Goal: Transaction & Acquisition: Purchase product/service

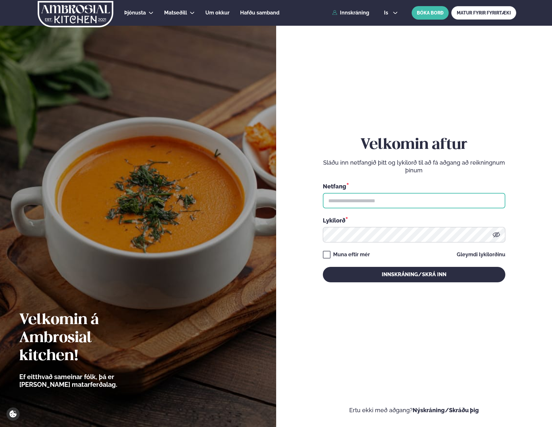
drag, startPoint x: 400, startPoint y: 205, endPoint x: 396, endPoint y: 209, distance: 5.7
click at [400, 205] on input "text" at bounding box center [414, 200] width 183 height 15
type input "**********"
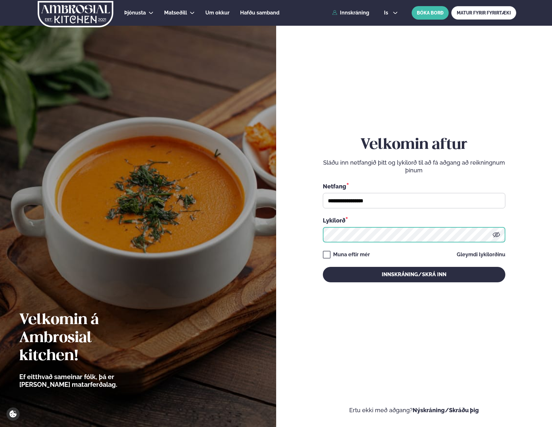
click at [323, 267] on button "Innskráning/Skrá inn" at bounding box center [414, 274] width 183 height 15
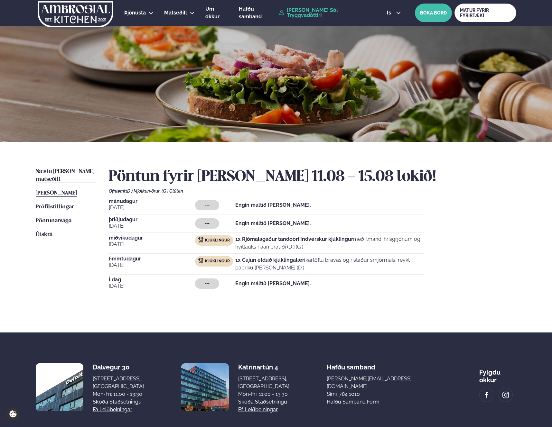
click at [71, 174] on span "Næstu [PERSON_NAME] matseðill" at bounding box center [65, 175] width 59 height 13
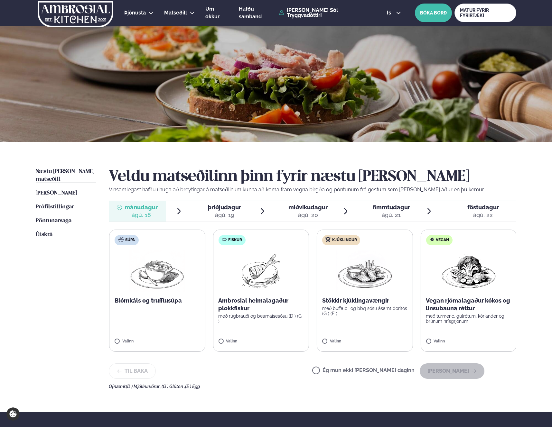
click at [381, 311] on p "með buffalo- og bbq sósu ásamt doritos (G ) (E )" at bounding box center [364, 311] width 85 height 10
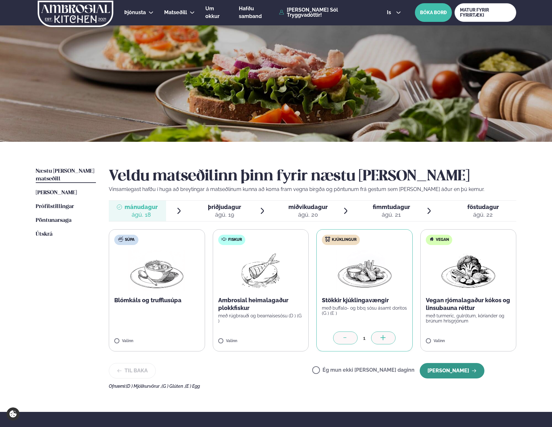
click at [459, 374] on button "[PERSON_NAME]" at bounding box center [452, 370] width 65 height 15
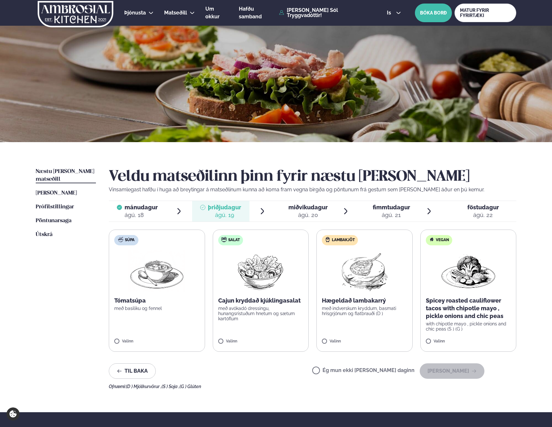
drag, startPoint x: 333, startPoint y: 371, endPoint x: 389, endPoint y: 384, distance: 57.4
click at [333, 371] on div "Til baka Ég mun ekki [PERSON_NAME] daginn [PERSON_NAME]" at bounding box center [297, 371] width 376 height 15
drag, startPoint x: 341, startPoint y: 373, endPoint x: 405, endPoint y: 380, distance: 64.8
click at [341, 373] on label "Ég mun ekki [PERSON_NAME] daginn" at bounding box center [363, 371] width 102 height 7
click at [484, 379] on div "Ég mun ekki [PERSON_NAME] daginn [PERSON_NAME]" at bounding box center [398, 371] width 172 height 15
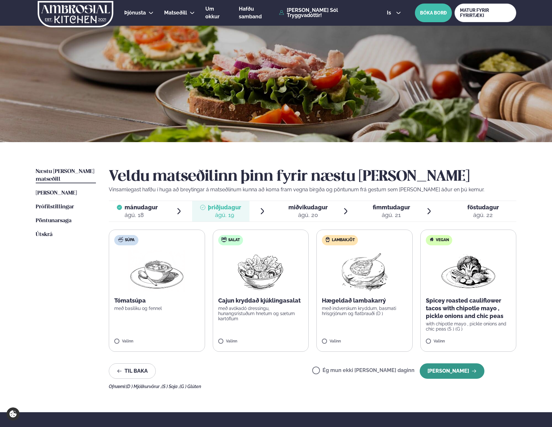
click at [476, 376] on button "[PERSON_NAME]" at bounding box center [452, 371] width 65 height 15
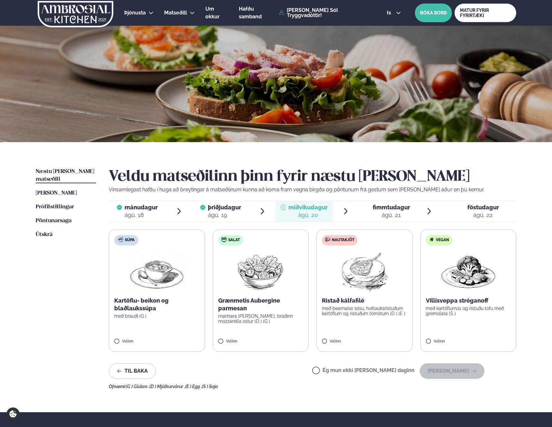
scroll to position [0, 0]
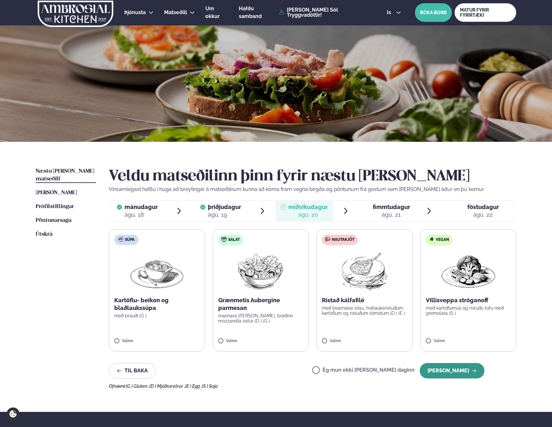
click at [471, 374] on button "[PERSON_NAME]" at bounding box center [452, 370] width 65 height 15
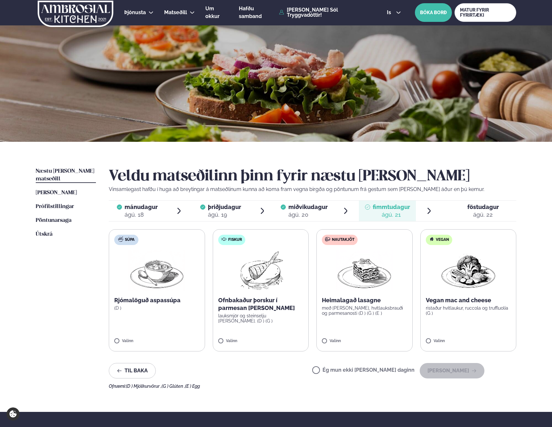
click at [355, 331] on label "Nautakjöt Heimalagað lasagne með basil pesto, hvítlauksbrauði og parmesanosti (…" at bounding box center [364, 291] width 96 height 122
click at [466, 376] on button "[PERSON_NAME]" at bounding box center [452, 370] width 65 height 15
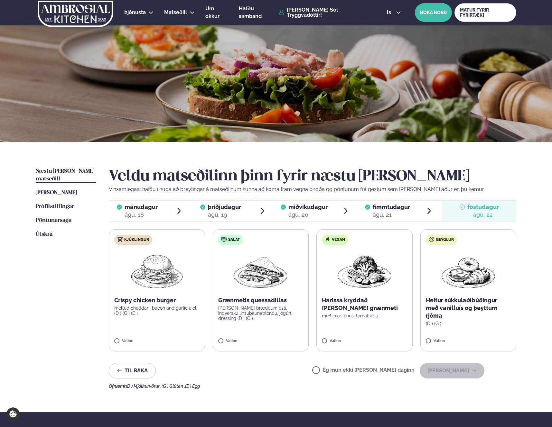
click at [340, 369] on label "Ég mun ekki [PERSON_NAME] daginn" at bounding box center [363, 371] width 102 height 7
click at [459, 376] on button "[PERSON_NAME]" at bounding box center [452, 370] width 65 height 15
